Goal: Communication & Community: Participate in discussion

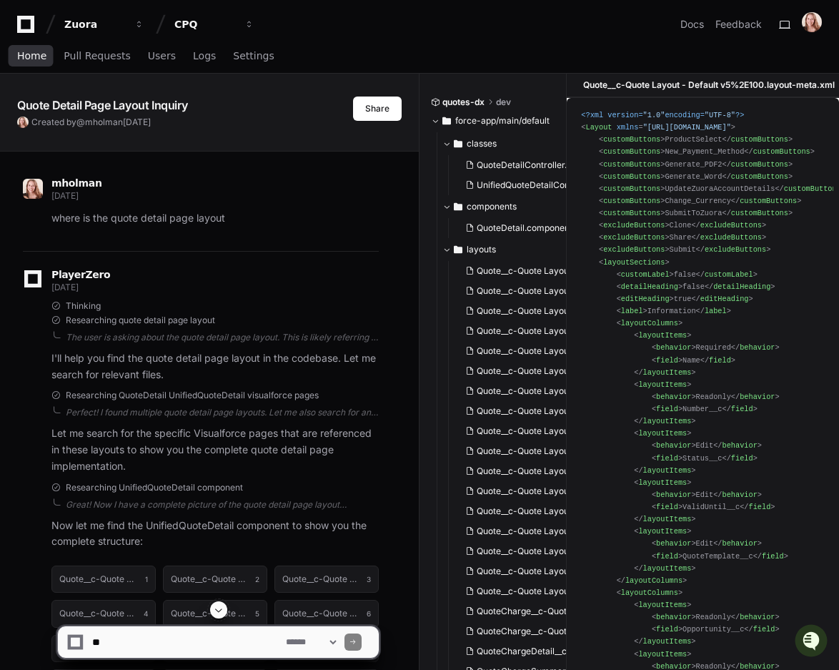
click at [26, 56] on span "Home" at bounding box center [31, 55] width 29 height 9
click at [29, 59] on span "Home" at bounding box center [31, 55] width 29 height 9
click at [33, 55] on span "Home" at bounding box center [31, 55] width 29 height 9
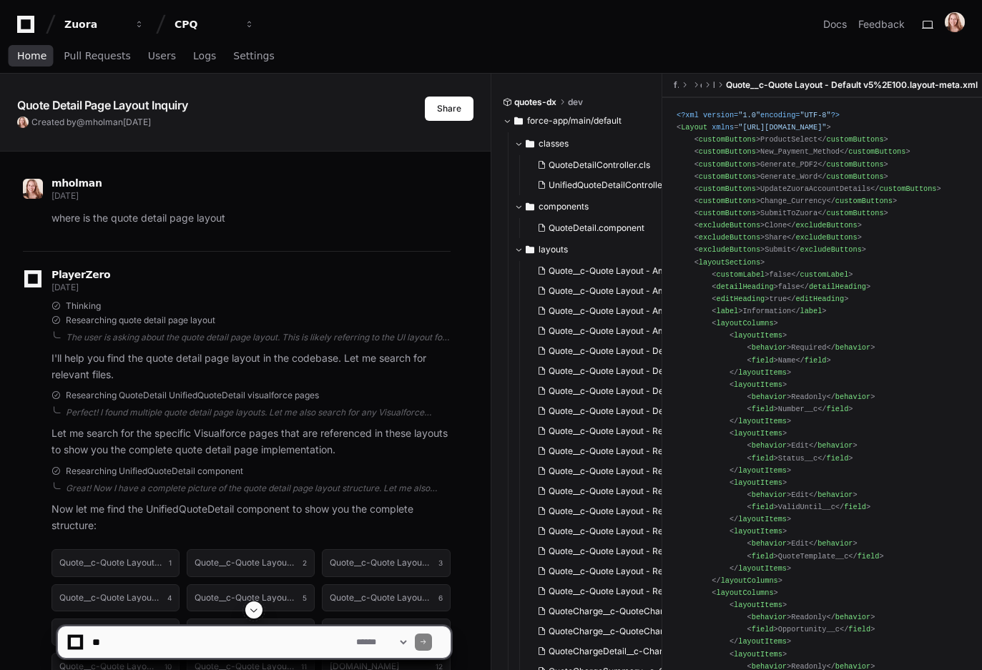
click at [32, 54] on span "Home" at bounding box center [31, 55] width 29 height 9
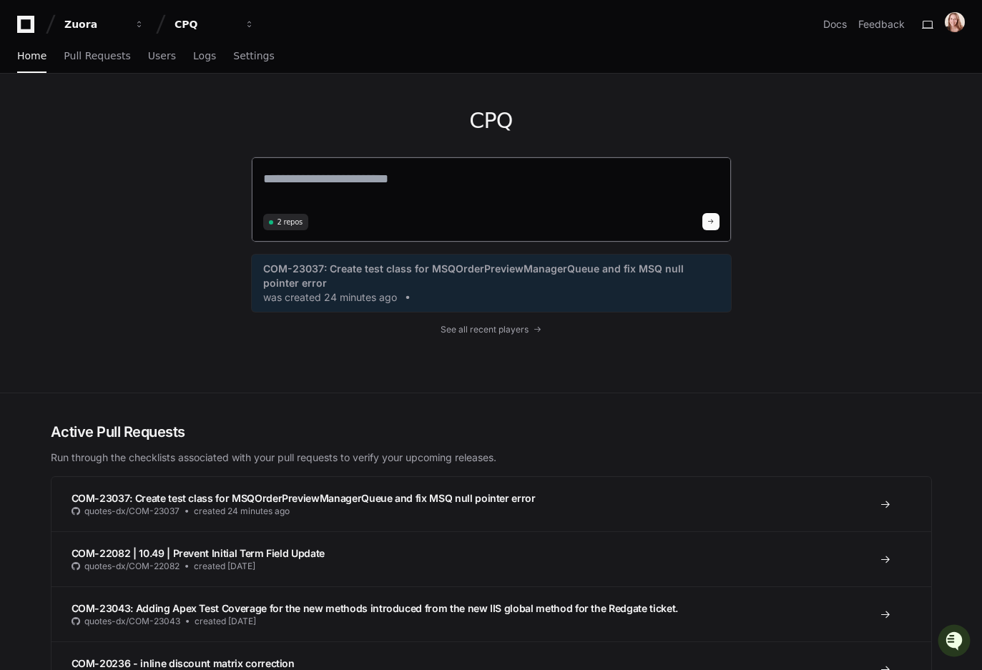
click at [371, 180] on textarea at bounding box center [491, 189] width 456 height 40
click at [317, 182] on textarea at bounding box center [491, 189] width 456 height 40
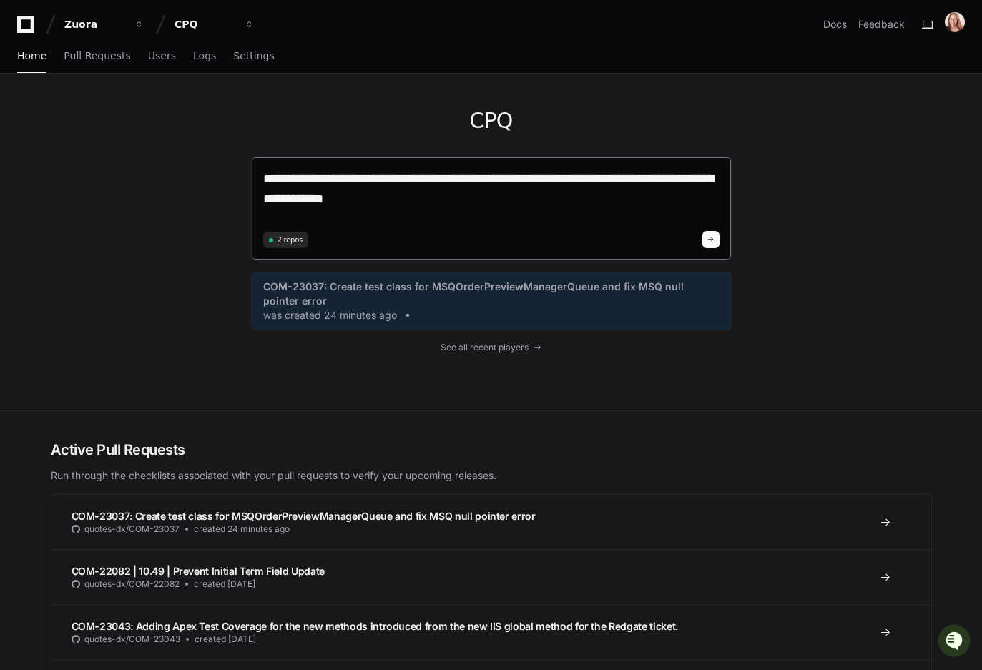
type textarea "**********"
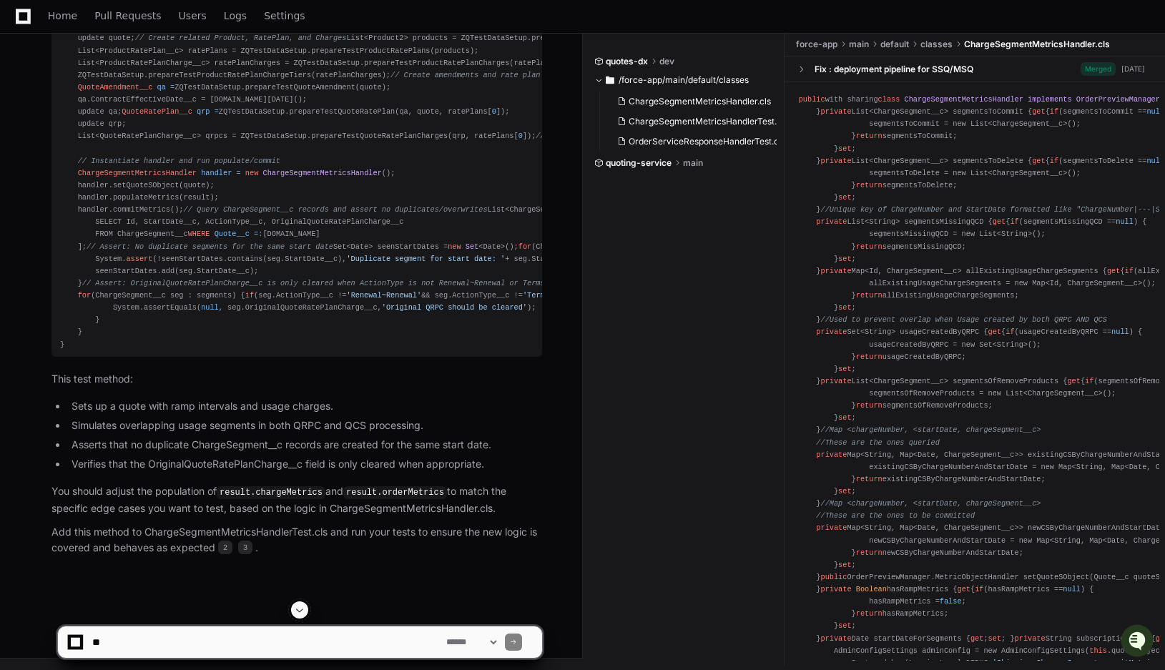
scroll to position [1098, 0]
click at [140, 154] on div "@isTest static void testDeltaMRRSegmentOverwriteAndOriginalQRPCHandling () { //…" at bounding box center [296, 167] width 473 height 367
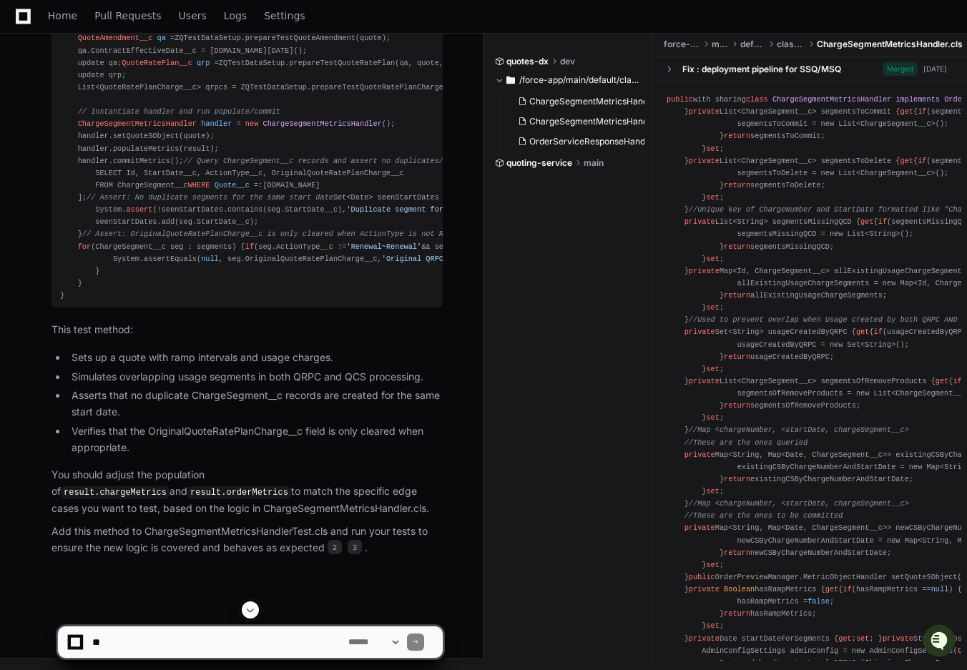
scroll to position [1283, 0]
click at [175, 648] on textarea at bounding box center [217, 641] width 256 height 31
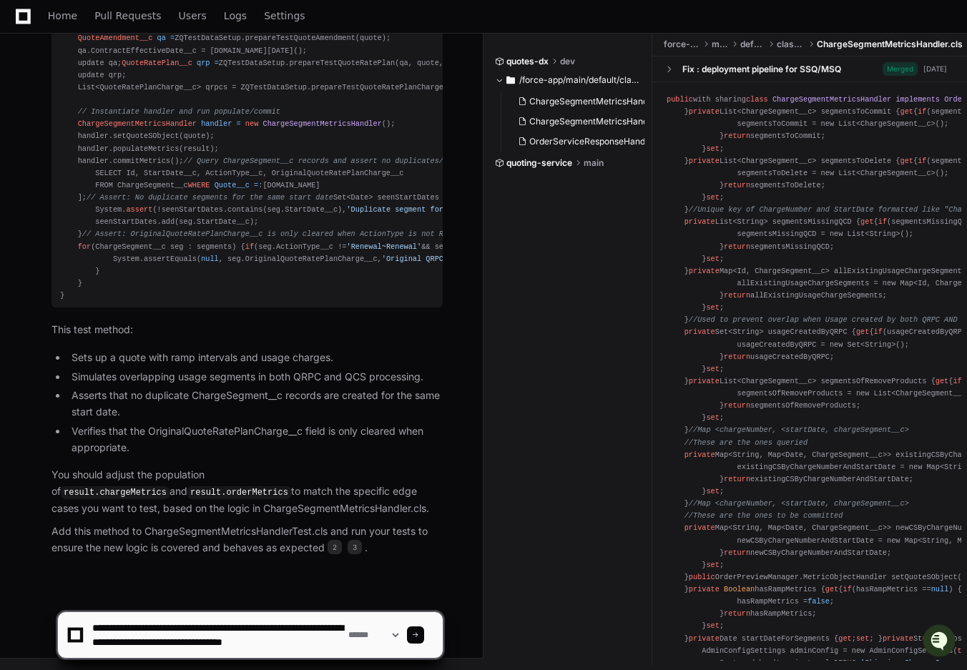
scroll to position [4, 0]
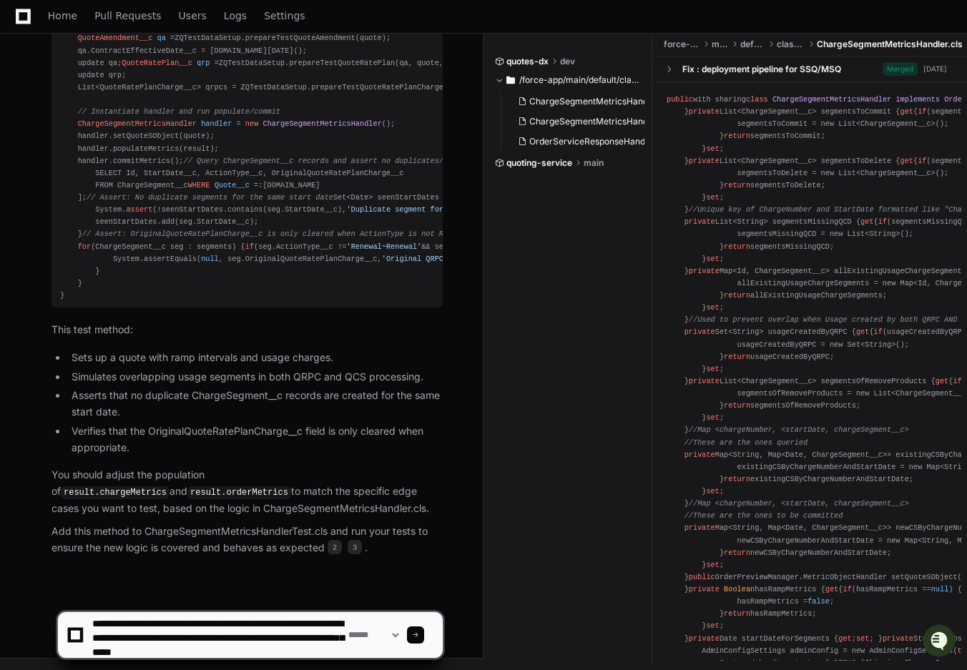
type textarea "**********"
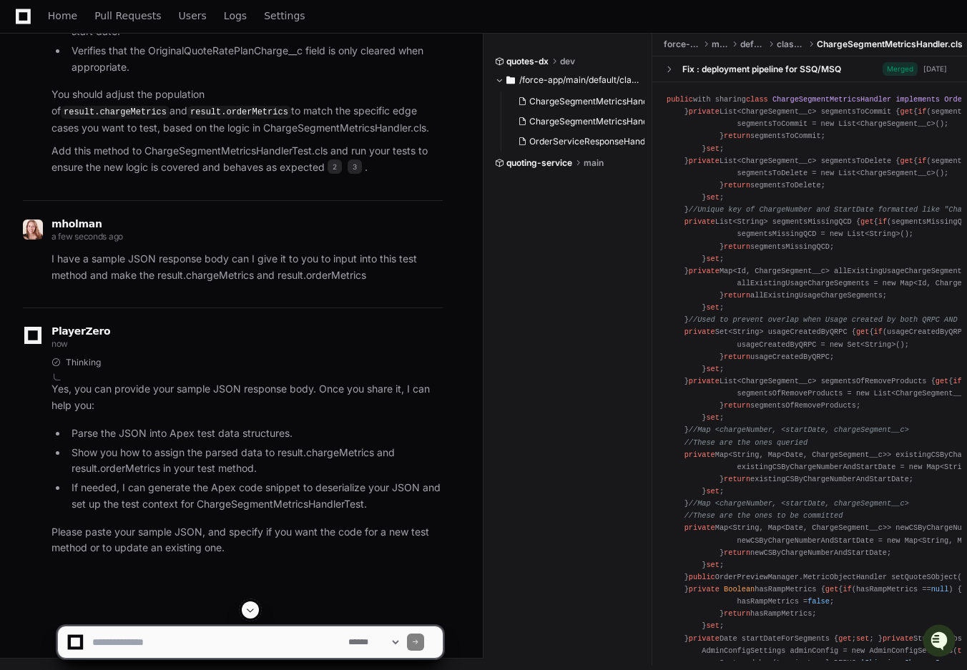
scroll to position [1663, 0]
click at [147, 627] on textarea at bounding box center [217, 641] width 256 height 31
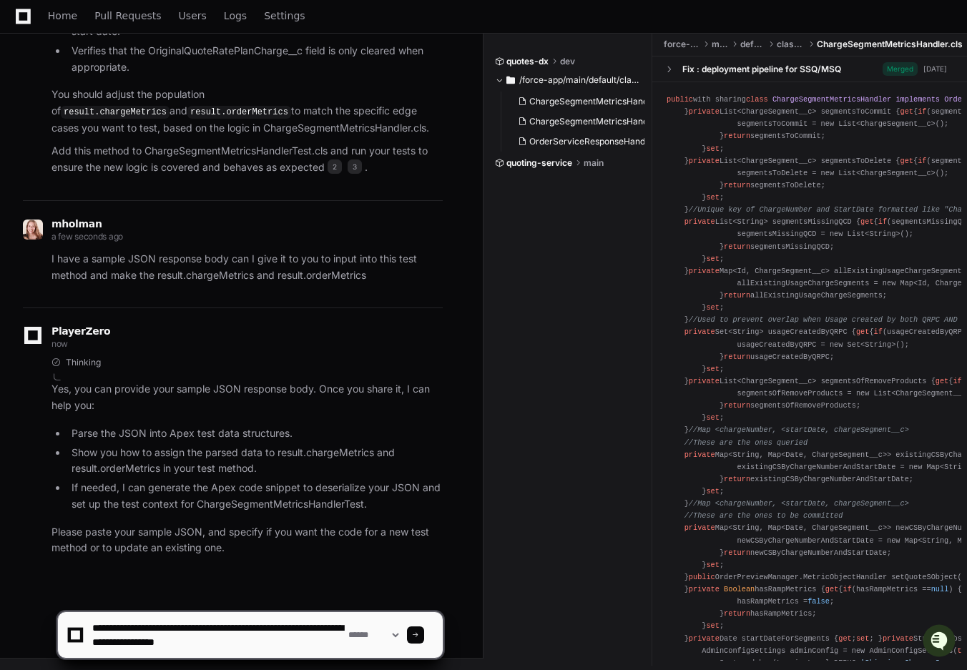
drag, startPoint x: 283, startPoint y: 638, endPoint x: 179, endPoint y: 642, distance: 104.4
click at [179, 642] on textarea at bounding box center [217, 635] width 256 height 46
paste textarea "**********"
type textarea "**********"
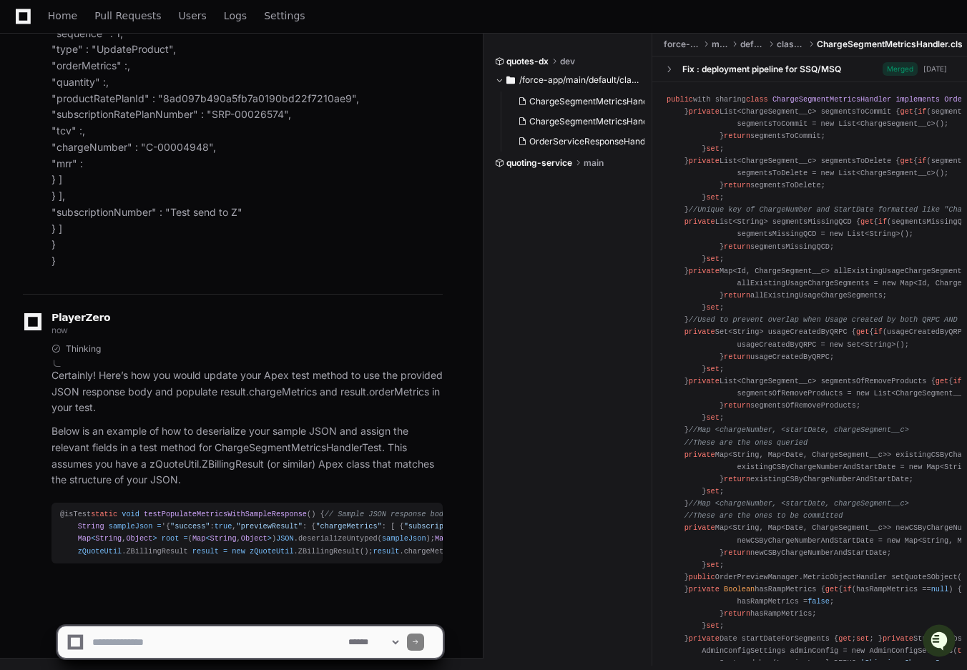
scroll to position [2650, 0]
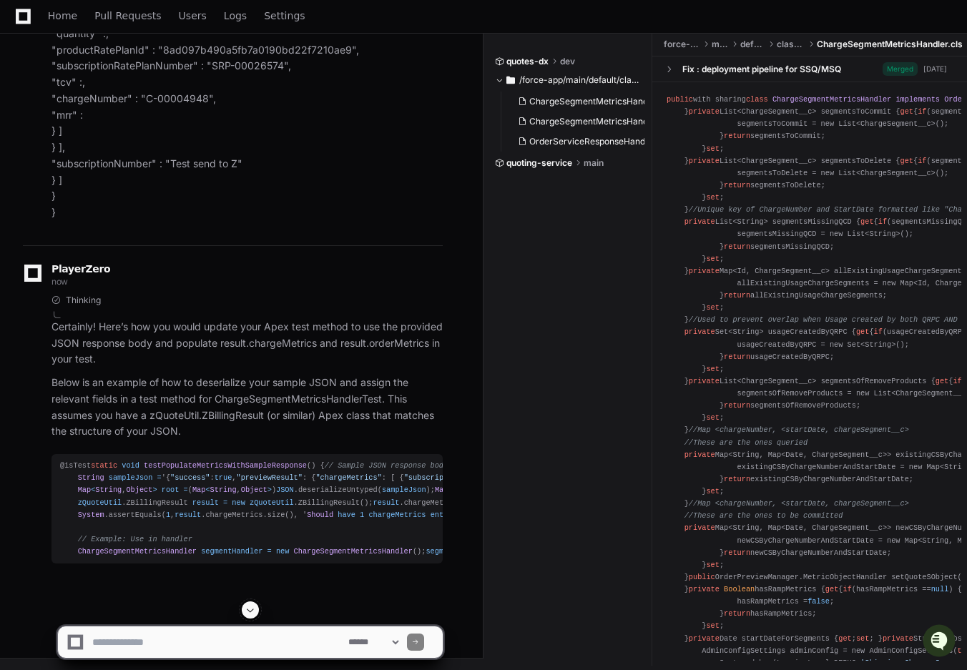
click at [252, 609] on span at bounding box center [250, 609] width 11 height 11
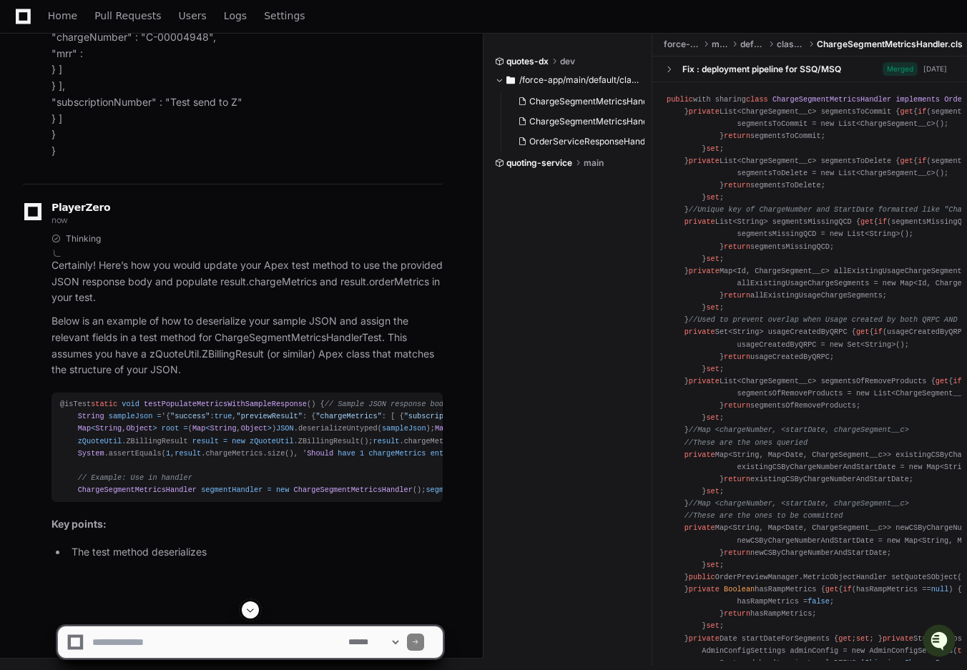
click at [252, 609] on span at bounding box center [250, 609] width 11 height 11
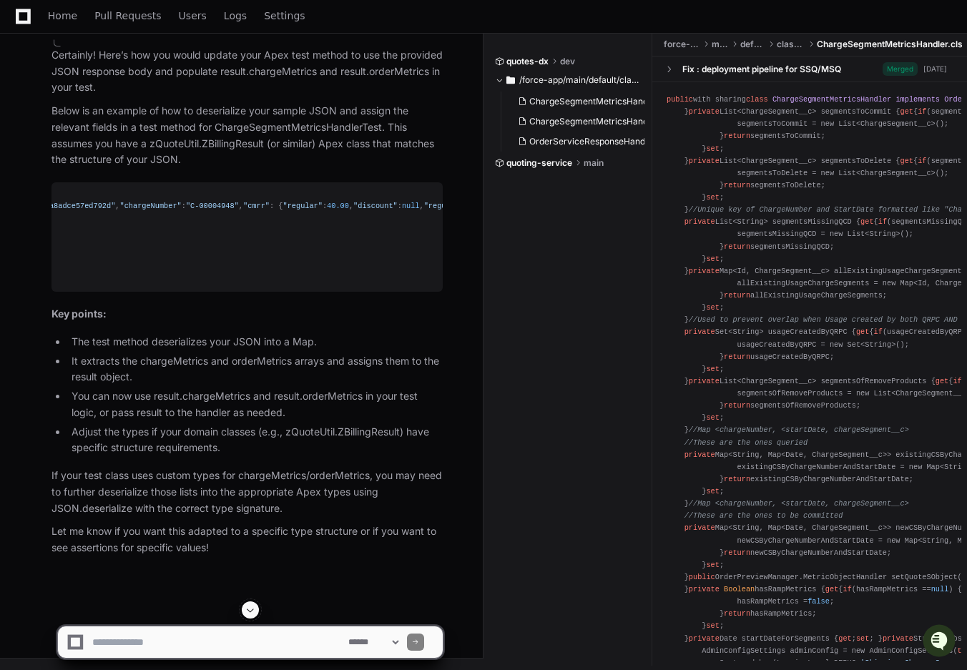
scroll to position [0, 0]
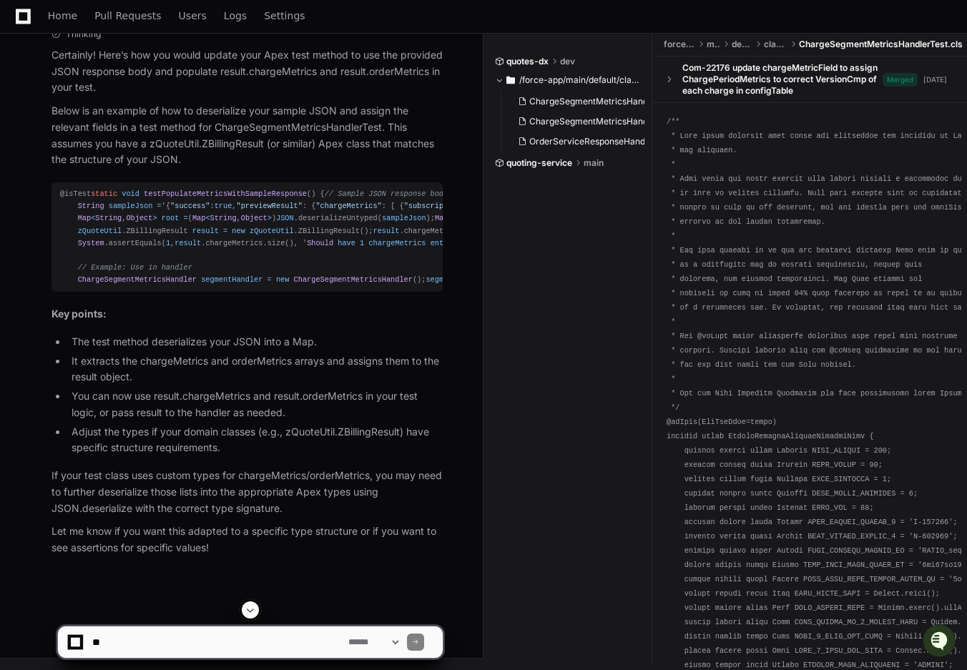
scroll to position [2903, 0]
click at [615, 235] on span "chargeMetrics" at bounding box center [643, 231] width 57 height 9
click at [531, 235] on span "previewResult" at bounding box center [559, 231] width 57 height 9
click at [840, 235] on span "previewResult" at bounding box center [868, 231] width 57 height 9
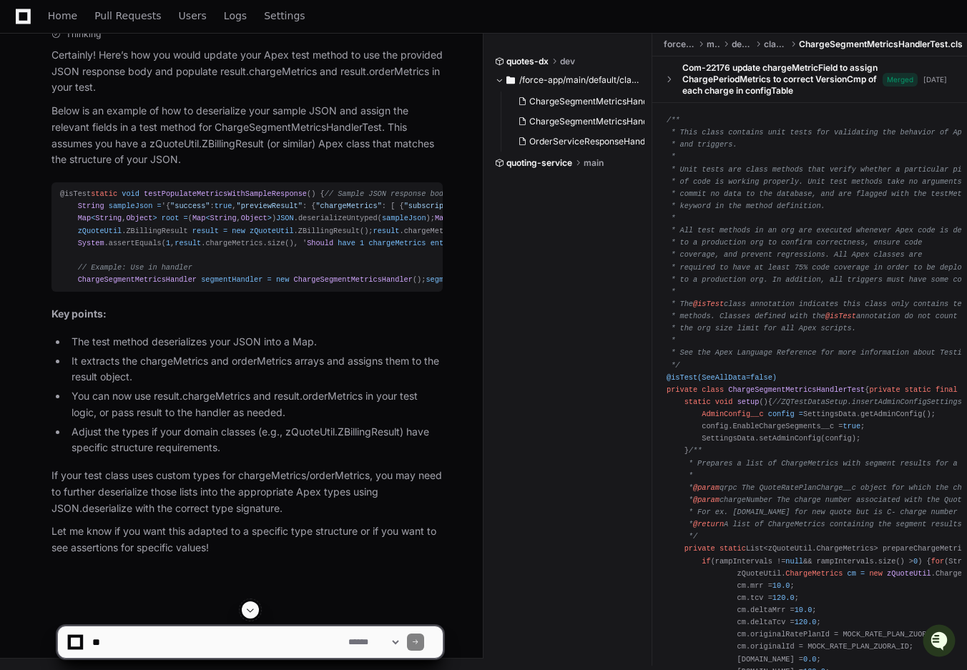
click at [924, 235] on span "orderMetrics" at bounding box center [950, 231] width 53 height 9
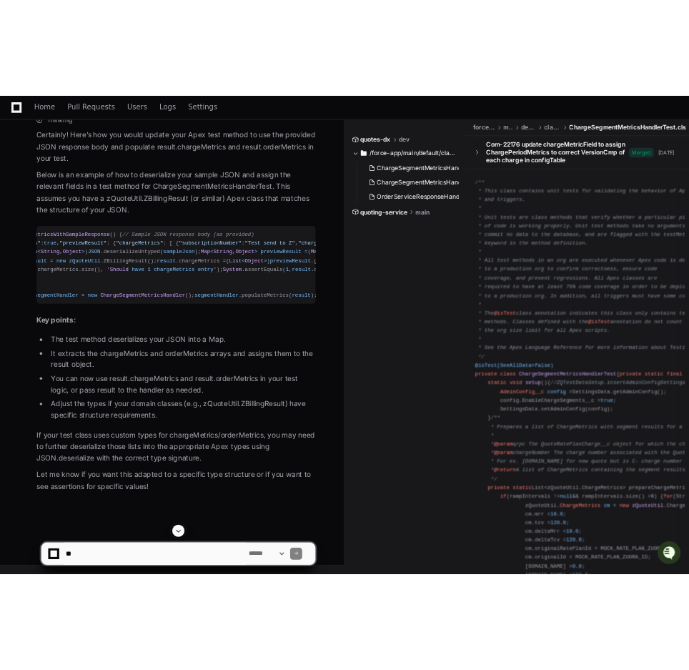
scroll to position [0, 154]
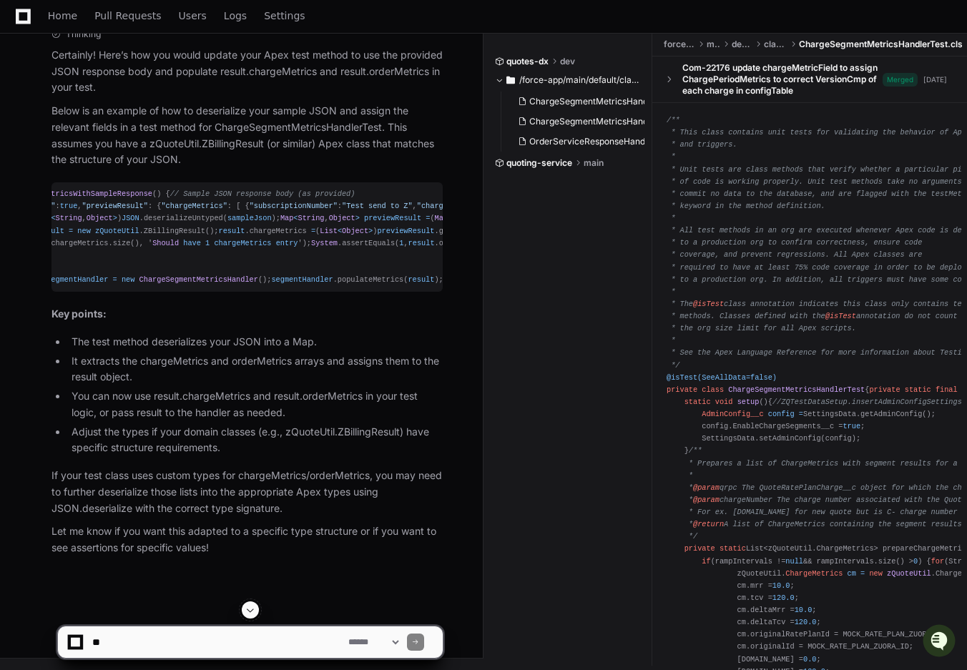
click at [655, 214] on span "previewResult" at bounding box center [683, 218] width 57 height 9
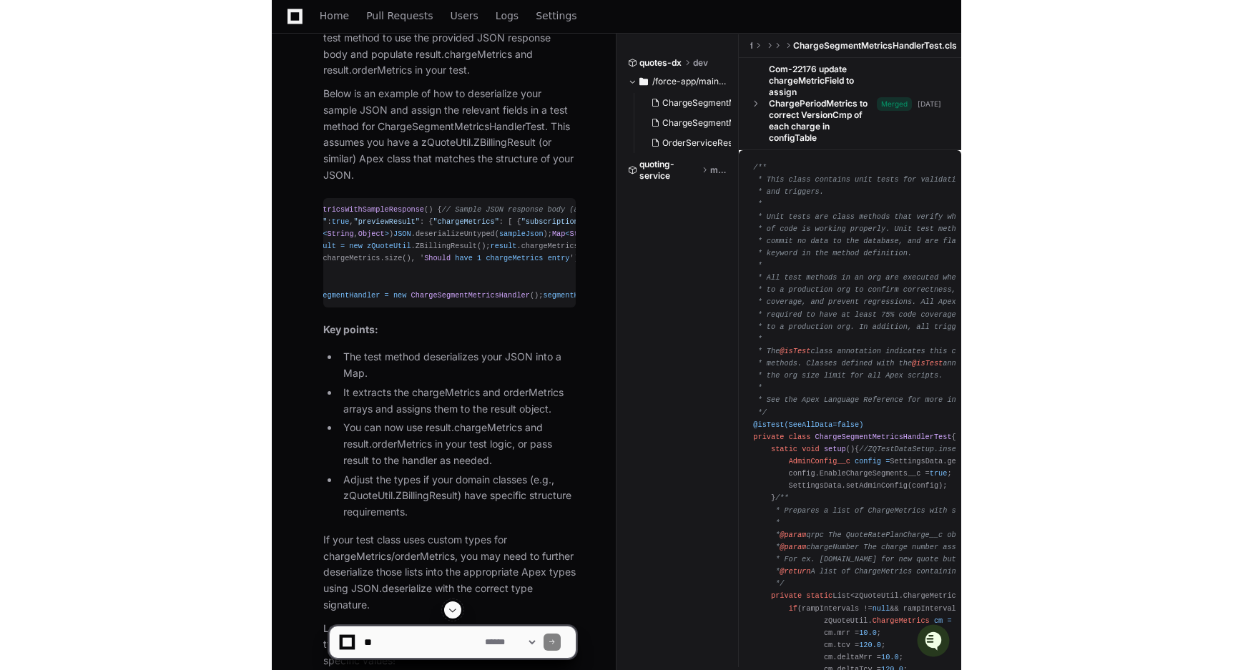
scroll to position [2900, 0]
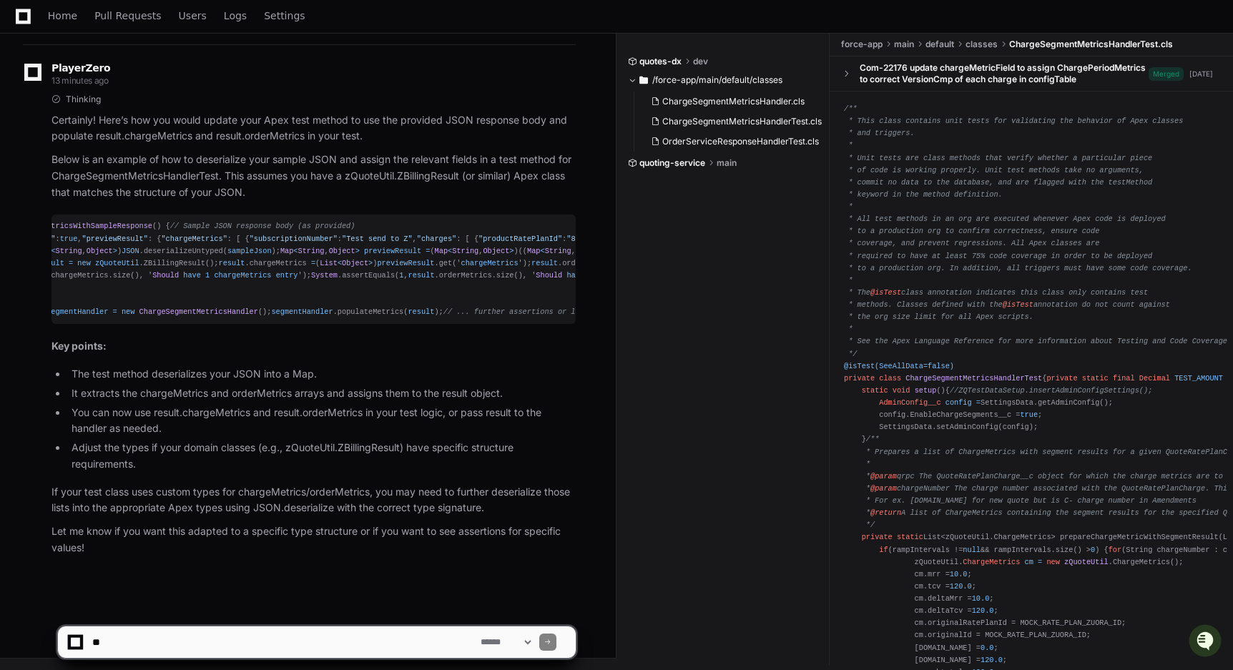
click at [168, 641] on textarea at bounding box center [283, 641] width 388 height 31
type textarea "*"
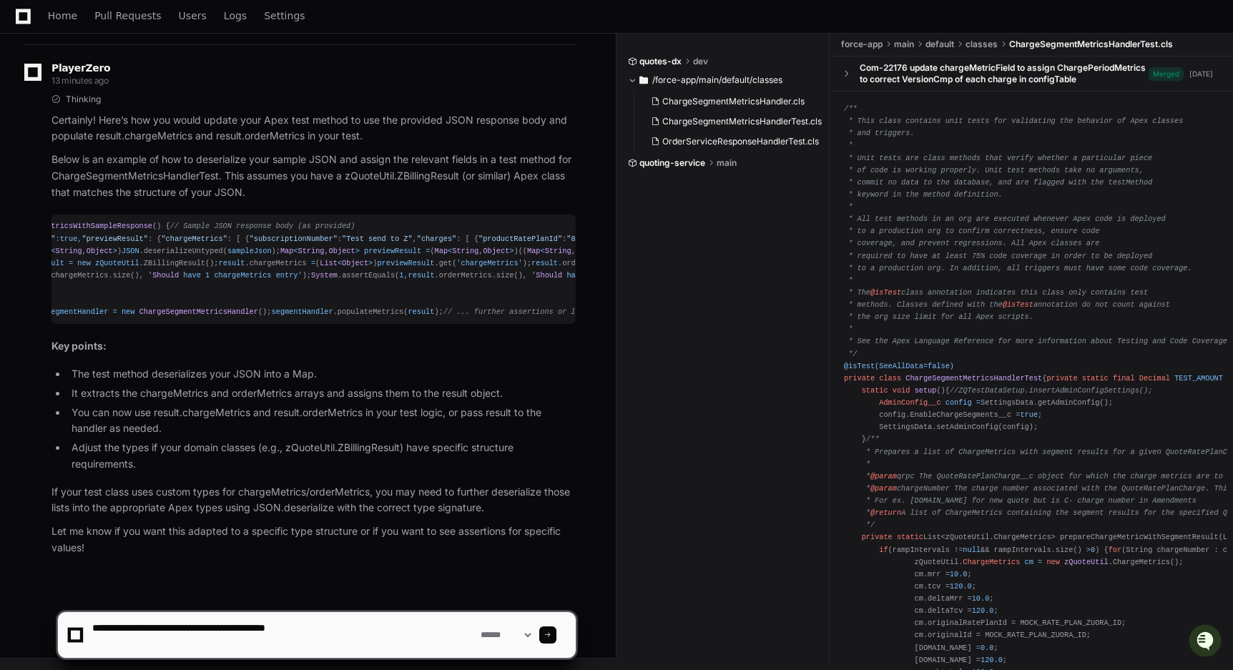
paste textarea "**********"
type textarea "**********"
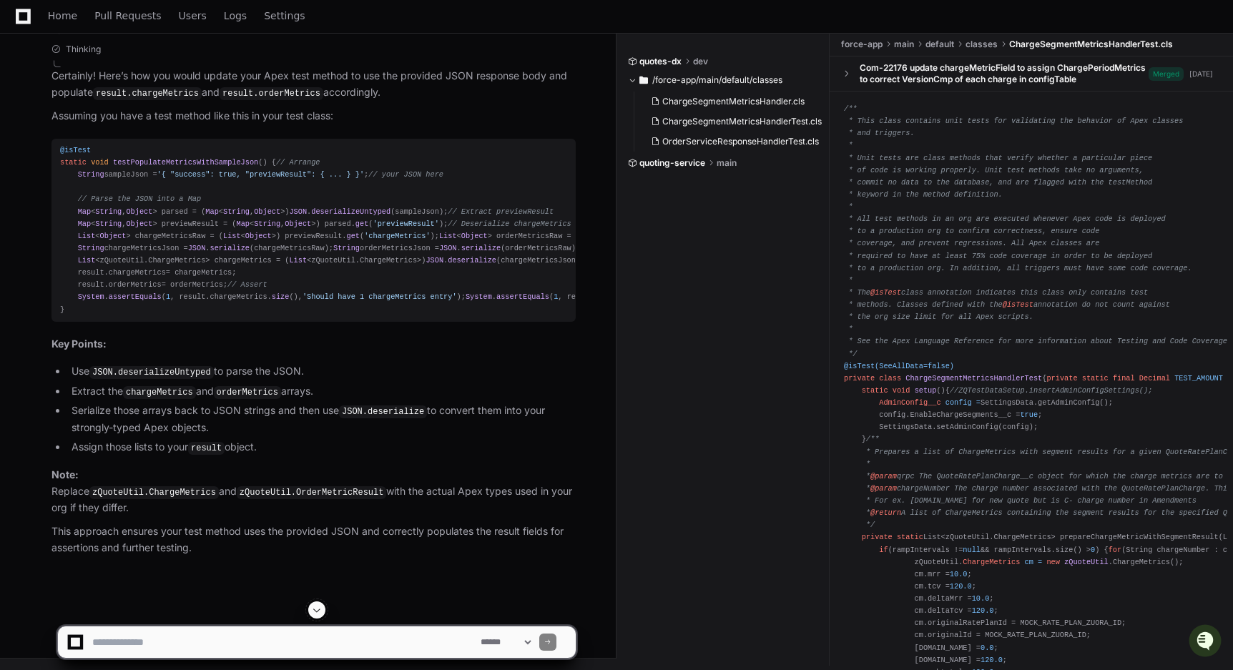
scroll to position [4125, 0]
click at [285, 316] on div "@isTest static void testPopulateMetricsWithSampleJson ( ) { // Arrange String s…" at bounding box center [313, 230] width 507 height 172
